Goal: Find specific page/section: Find specific page/section

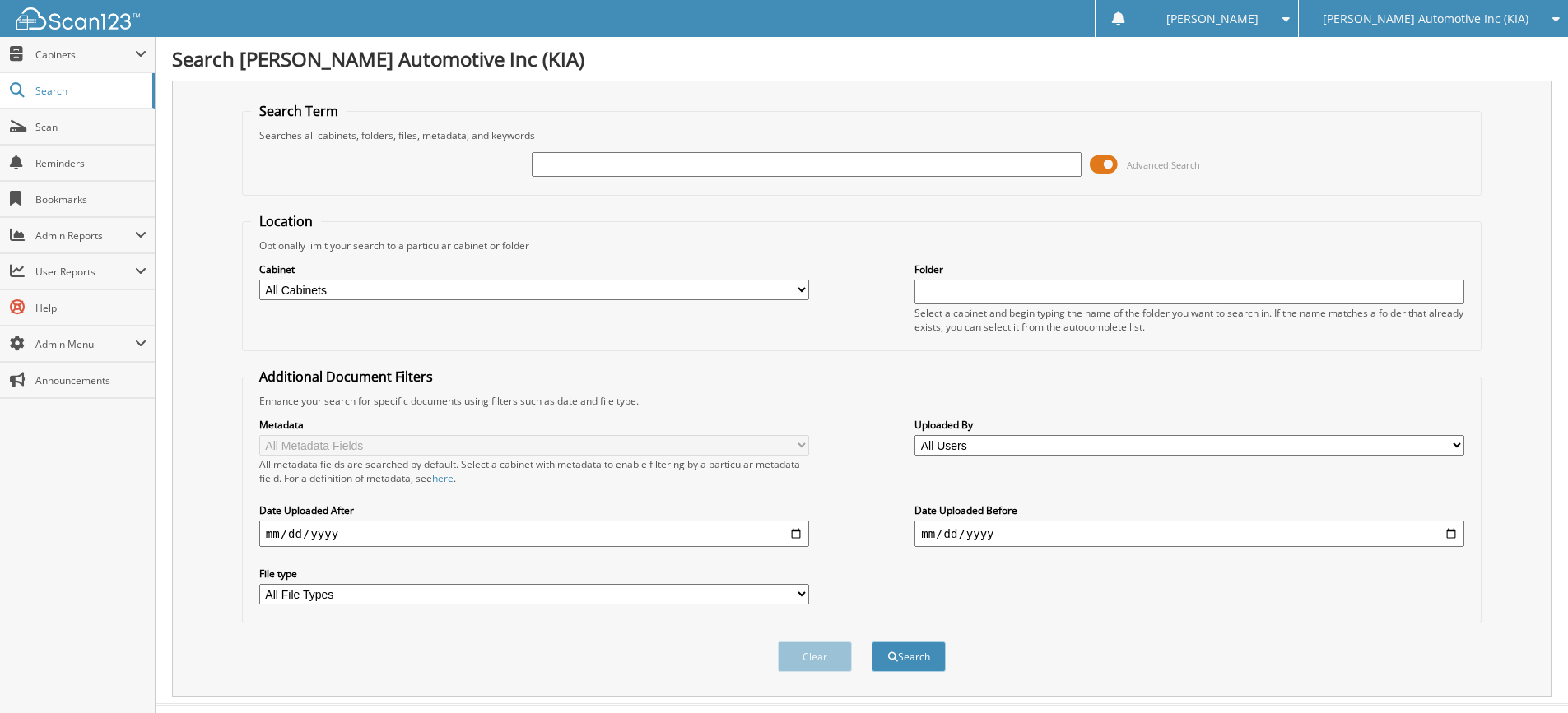
click at [775, 172] on input "text" at bounding box center [807, 164] width 550 height 24
type input "203"
click at [1440, 21] on span "[PERSON_NAME] Automotive Inc (KIA)" at bounding box center [1425, 19] width 206 height 10
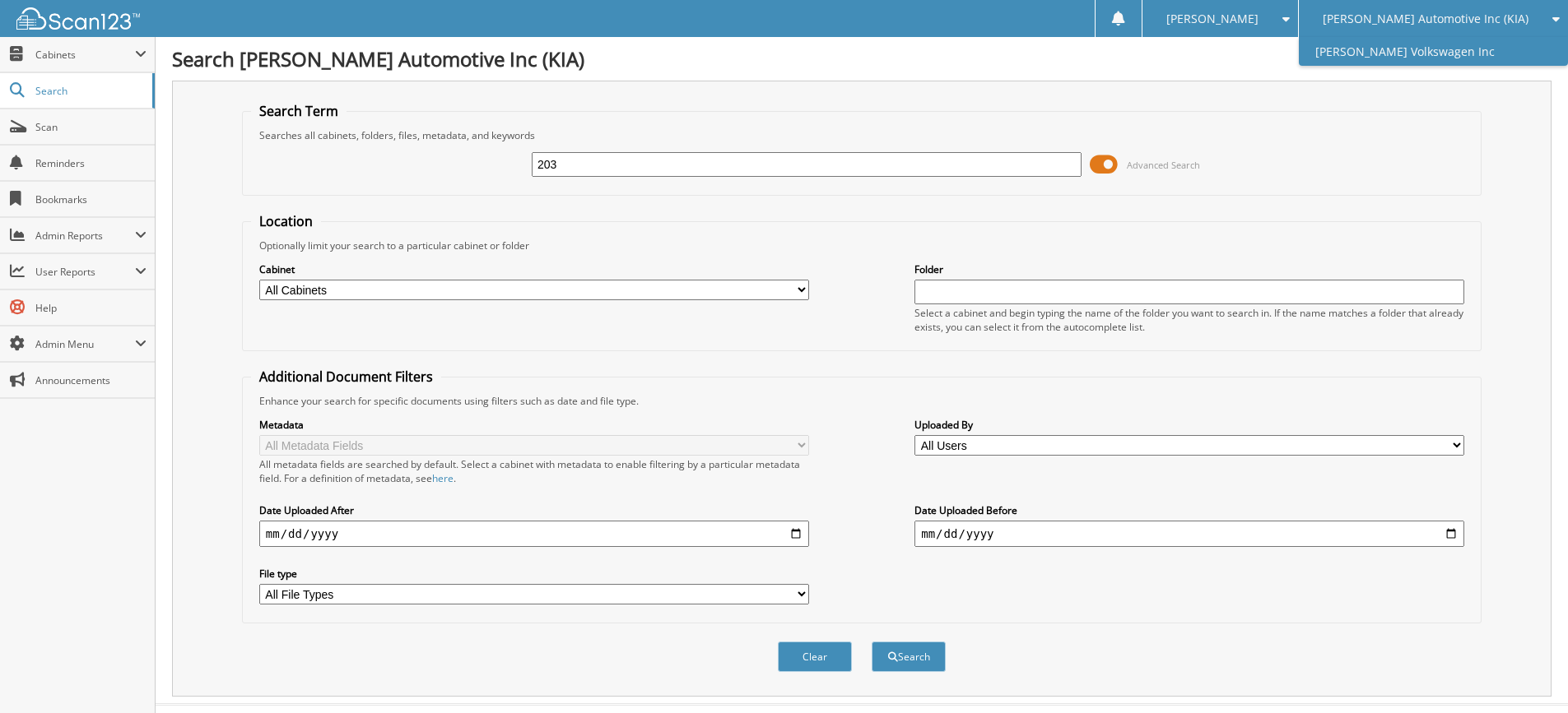
click at [1428, 55] on link "[PERSON_NAME] Volkswagen Inc" at bounding box center [1433, 51] width 269 height 29
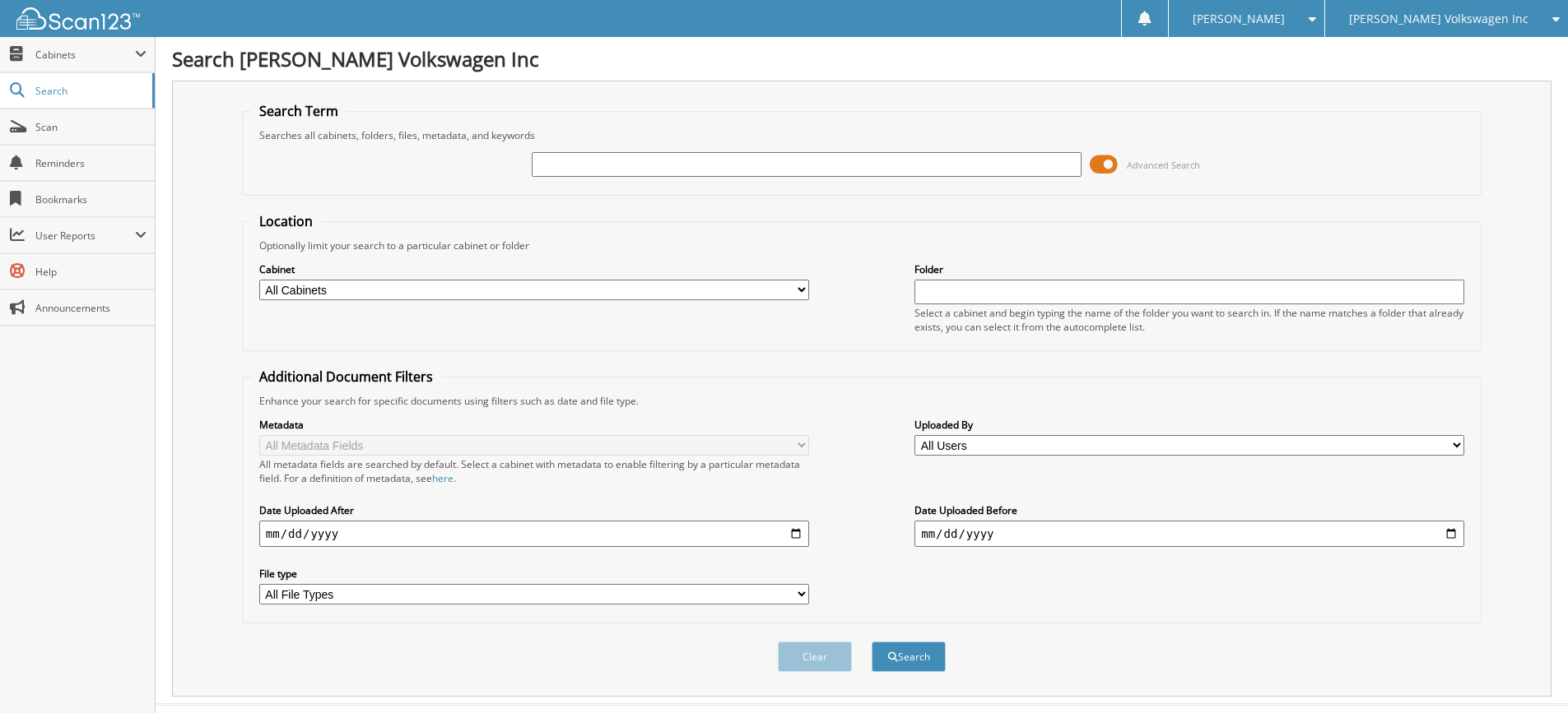
click at [552, 159] on input "text" at bounding box center [807, 164] width 550 height 24
click at [616, 167] on input "text" at bounding box center [807, 164] width 550 height 24
type input "203148"
click at [871, 642] on button "Search" at bounding box center [908, 657] width 74 height 30
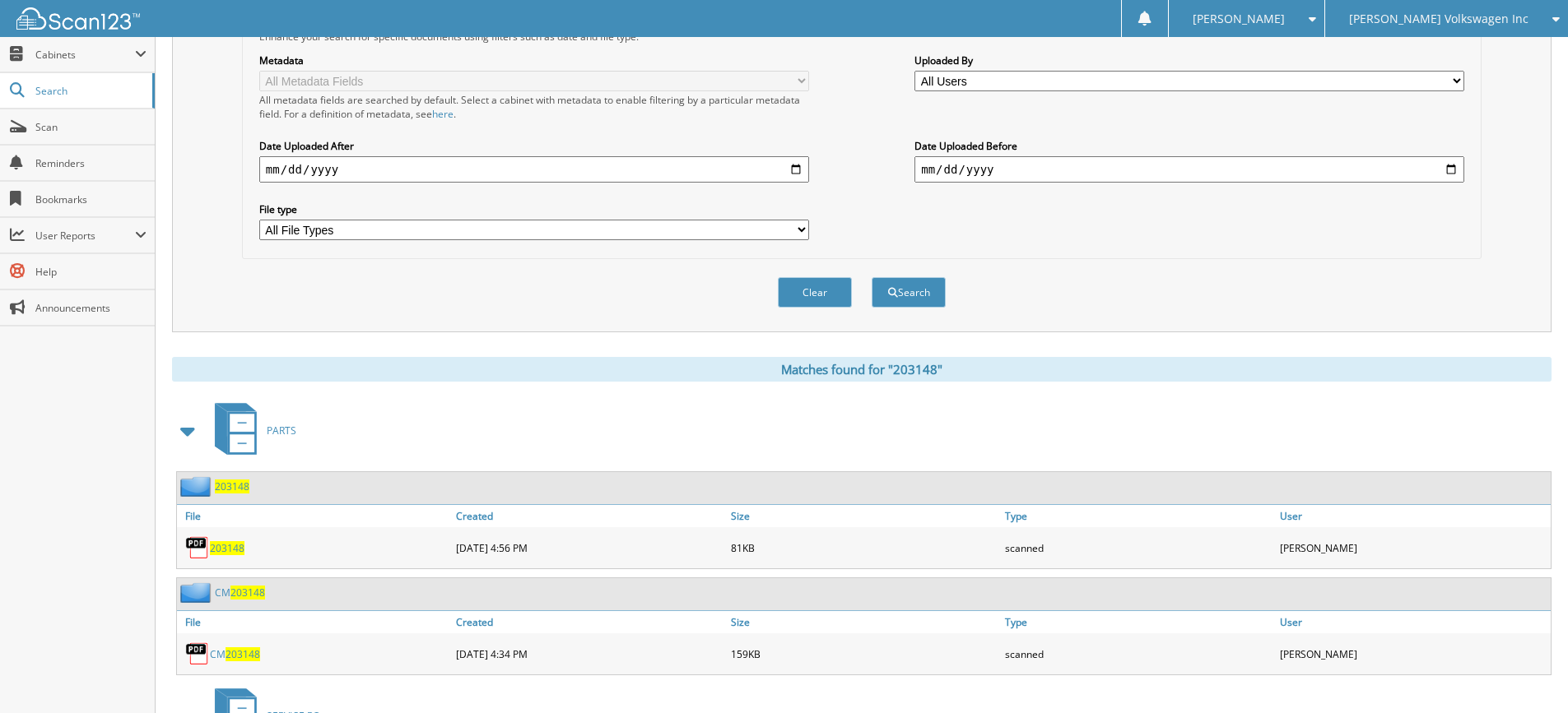
scroll to position [494, 0]
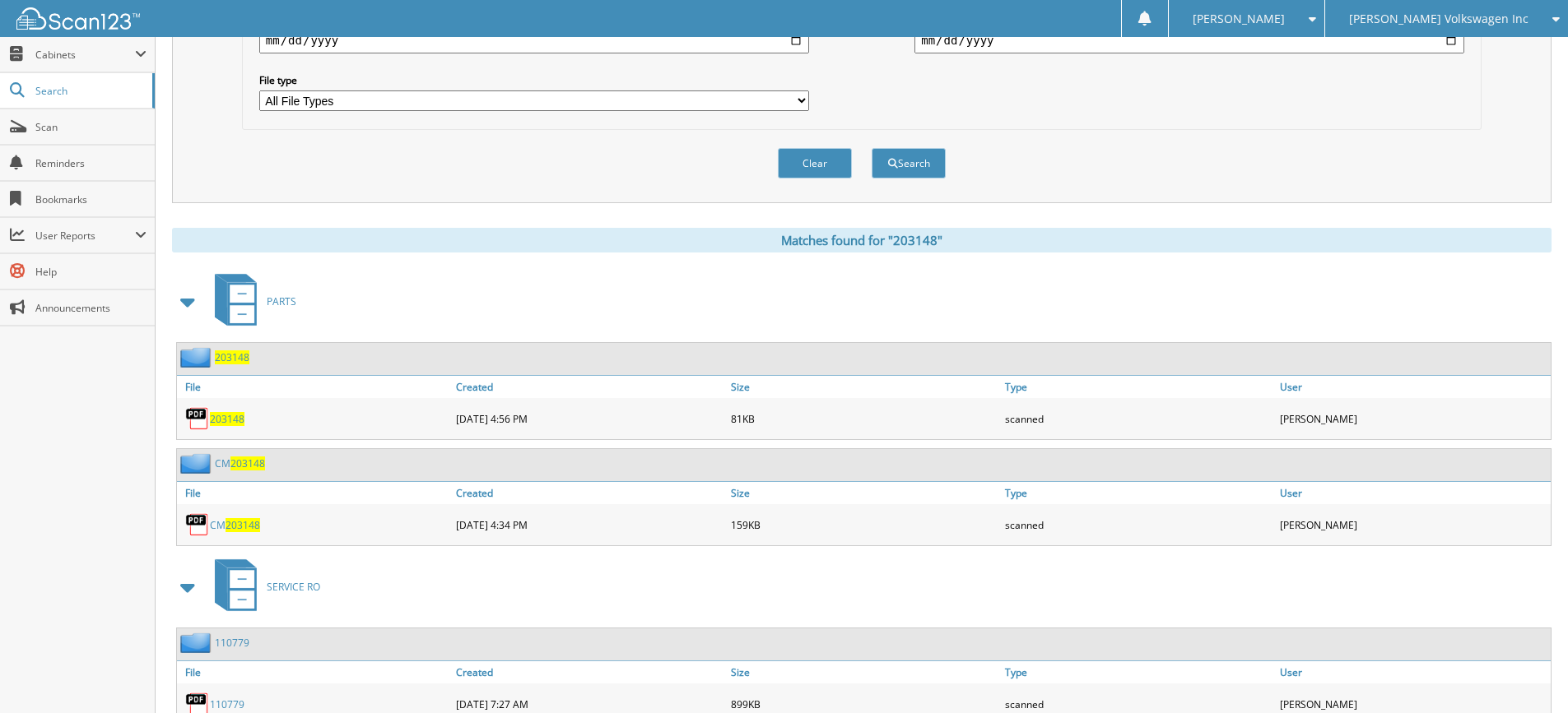
click at [237, 528] on span "203148" at bounding box center [242, 525] width 34 height 14
click at [228, 521] on span "203148" at bounding box center [242, 525] width 34 height 14
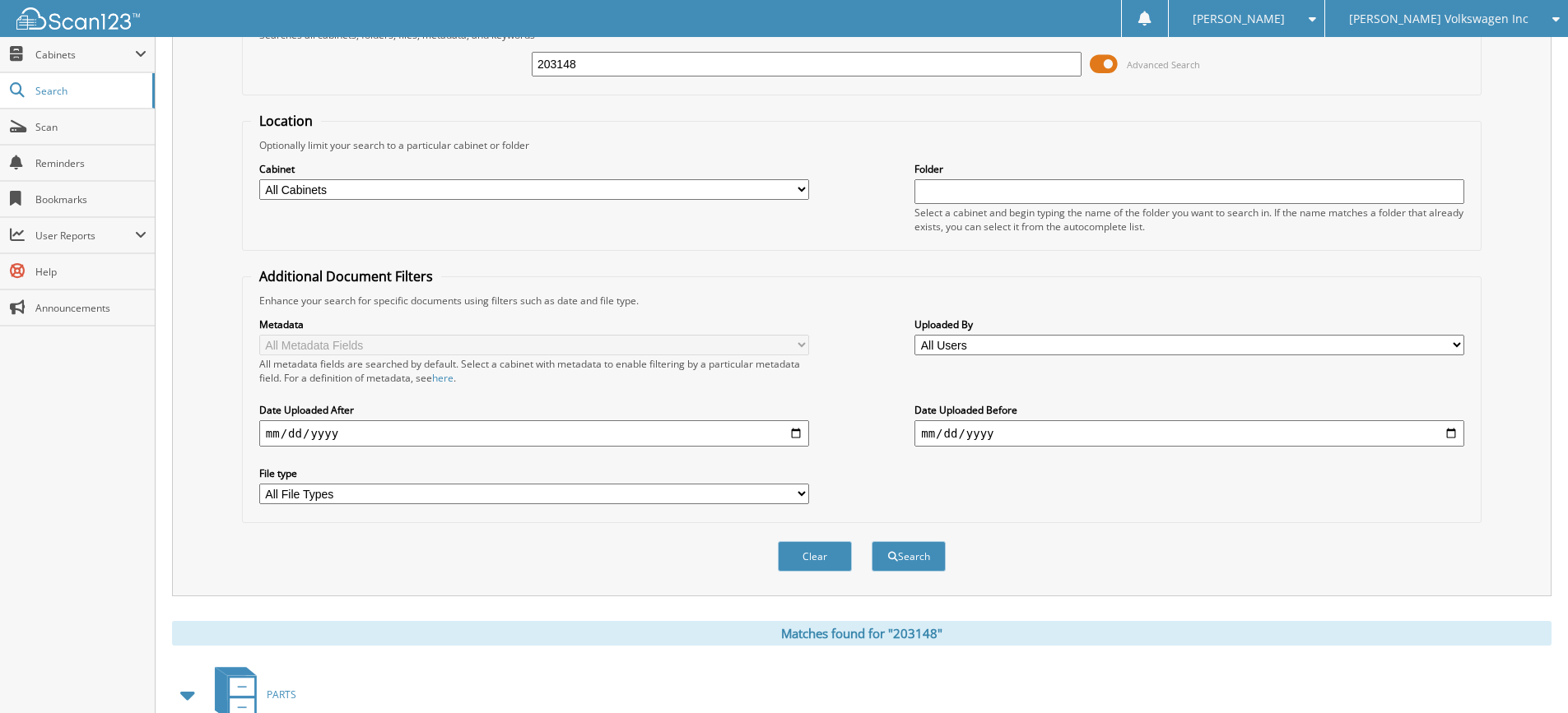
scroll to position [82, 0]
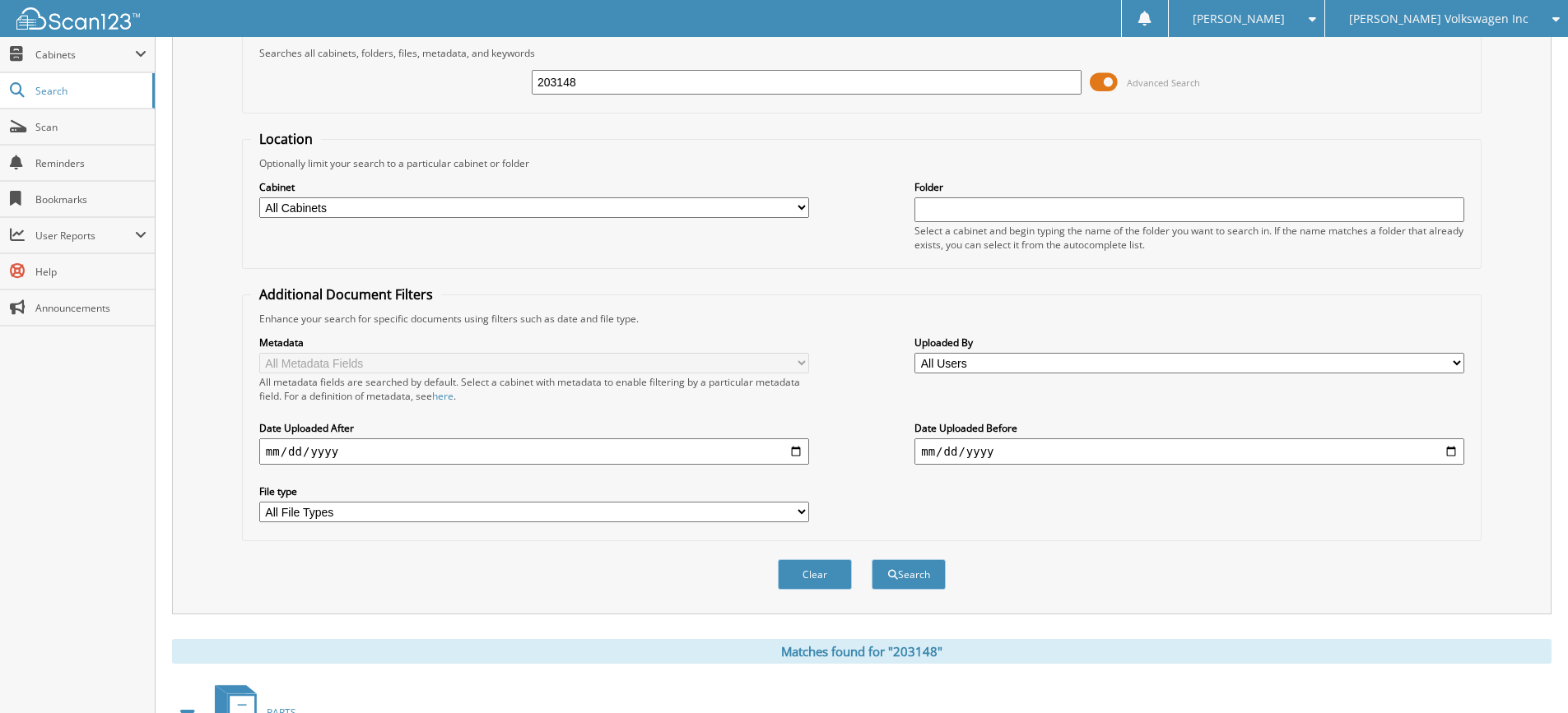
drag, startPoint x: 591, startPoint y: 78, endPoint x: 565, endPoint y: 67, distance: 28.2
click at [395, 86] on div "203148 Advanced Search" at bounding box center [861, 82] width 1221 height 45
type input "197088"
click at [871, 559] on button "Search" at bounding box center [908, 574] width 74 height 30
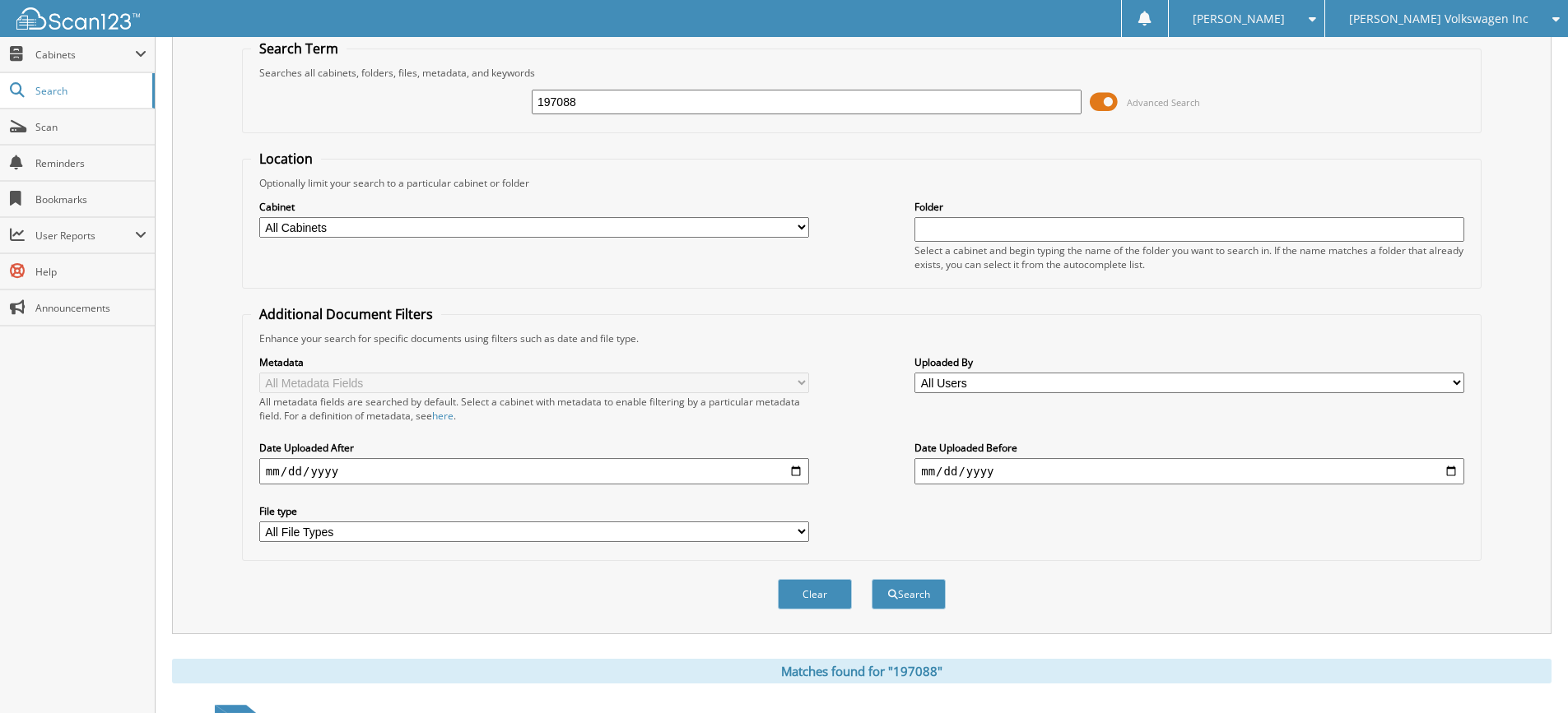
scroll to position [298, 0]
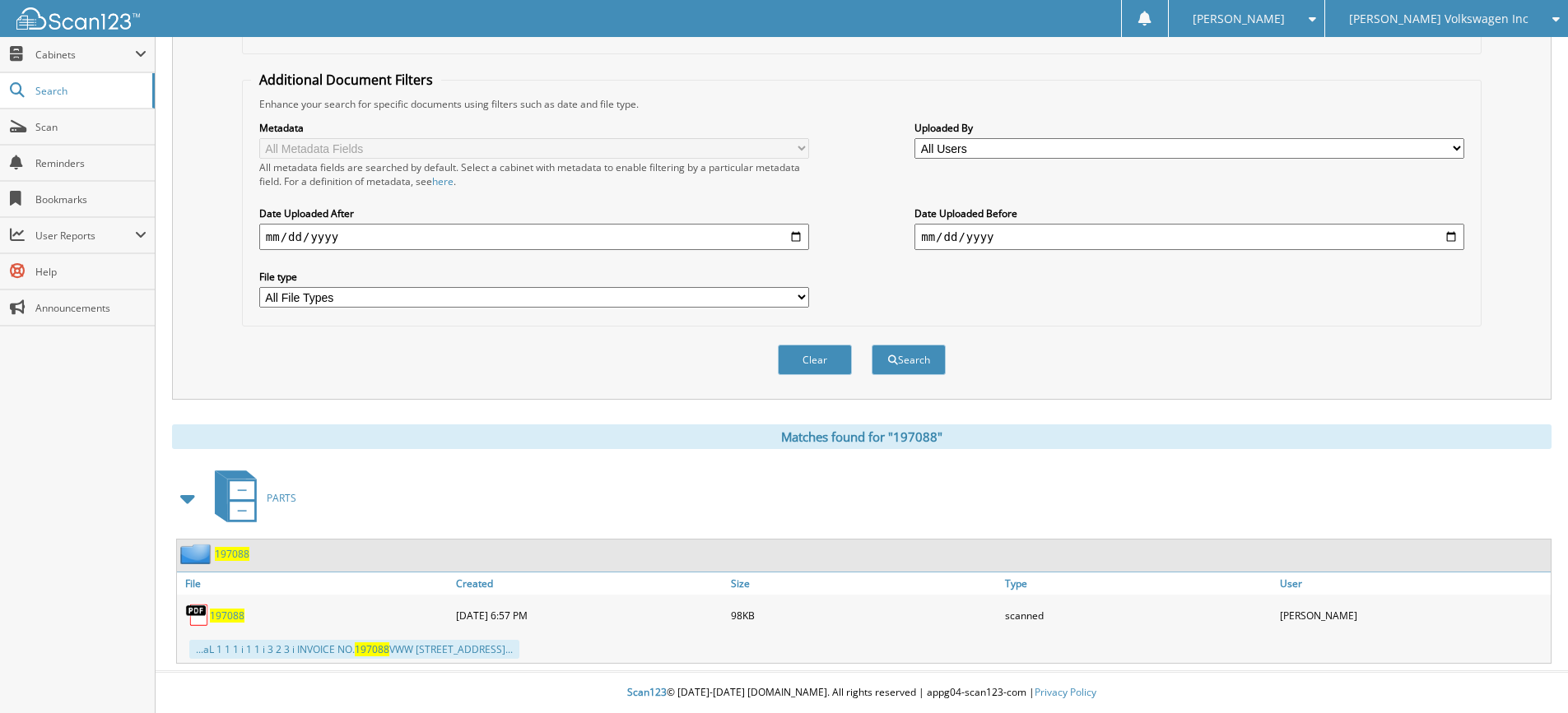
click at [236, 611] on span "197088" at bounding box center [227, 615] width 34 height 14
